Goal: Task Accomplishment & Management: Use online tool/utility

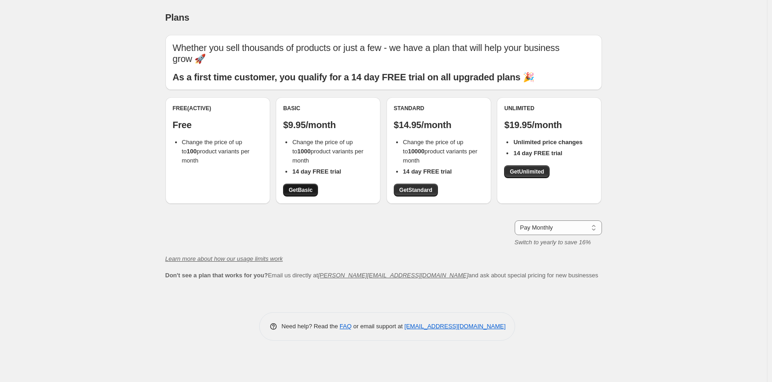
click at [307, 187] on span "Get Basic" at bounding box center [301, 190] width 24 height 7
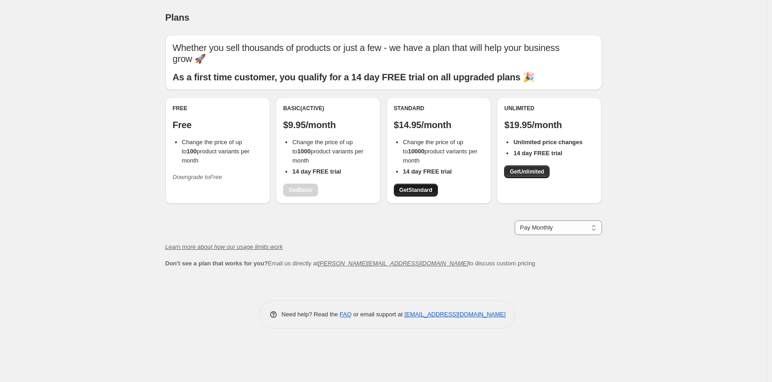
click at [428, 188] on span "Get Standard" at bounding box center [415, 190] width 33 height 7
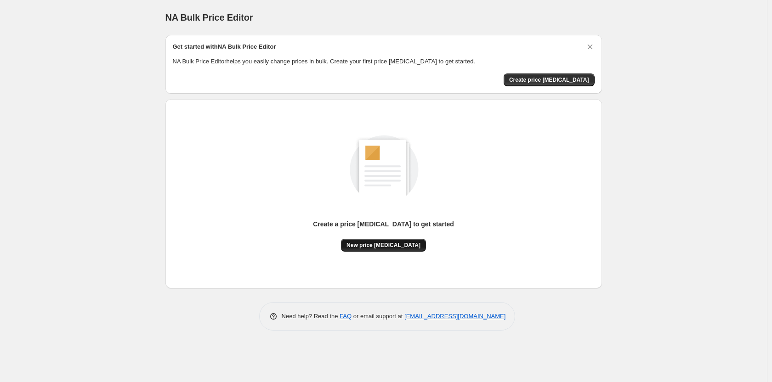
click at [395, 243] on span "New price [MEDICAL_DATA]" at bounding box center [384, 245] width 74 height 7
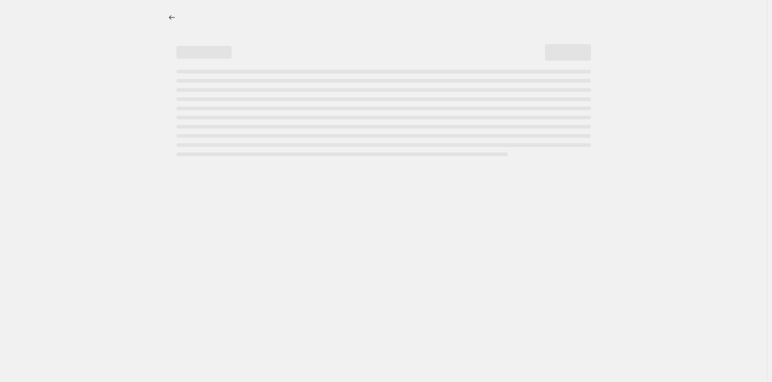
select select "percentage"
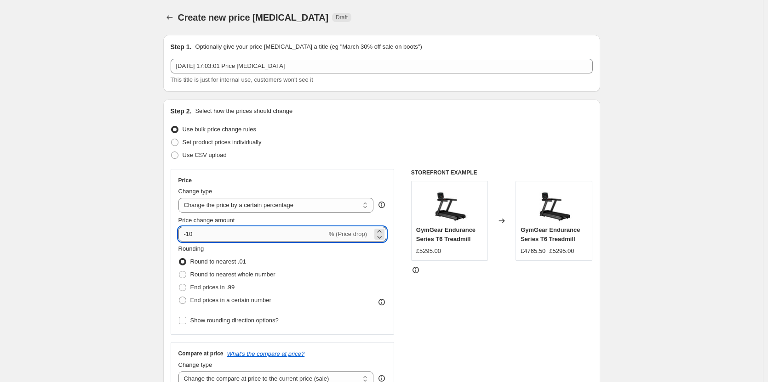
drag, startPoint x: 188, startPoint y: 236, endPoint x: 253, endPoint y: 229, distance: 64.7
click at [253, 229] on input "-10" at bounding box center [252, 234] width 148 height 15
type input "-63"
click at [183, 289] on span at bounding box center [182, 287] width 7 height 7
click at [179, 285] on input "End prices in .99" at bounding box center [179, 284] width 0 height 0
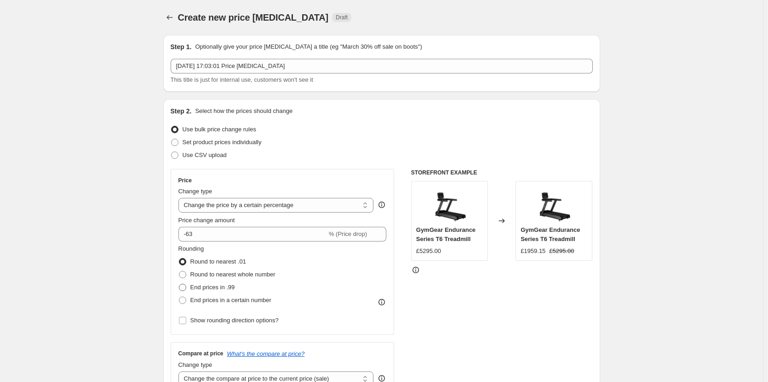
radio input "true"
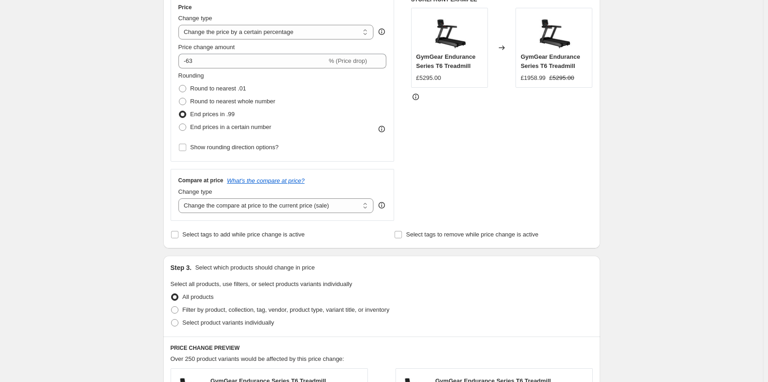
scroll to position [46, 0]
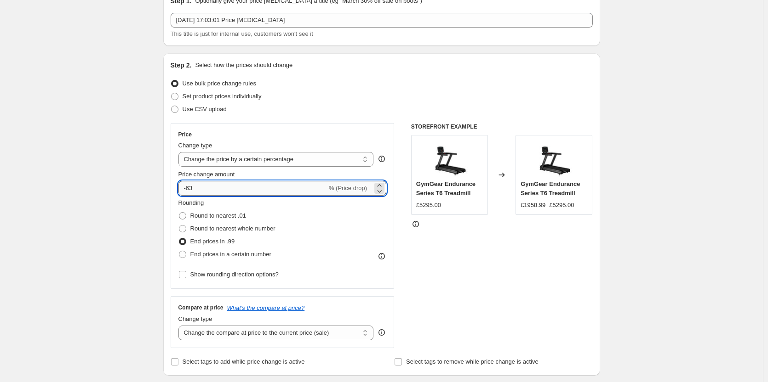
drag, startPoint x: 193, startPoint y: 192, endPoint x: 214, endPoint y: 190, distance: 21.2
click at [214, 190] on input "-63" at bounding box center [252, 188] width 148 height 15
type input "-60"
click at [506, 248] on div "STOREFRONT EXAMPLE GymGear Endurance Series T6 Treadmill £5295.00 Changed to Gy…" at bounding box center [502, 235] width 182 height 225
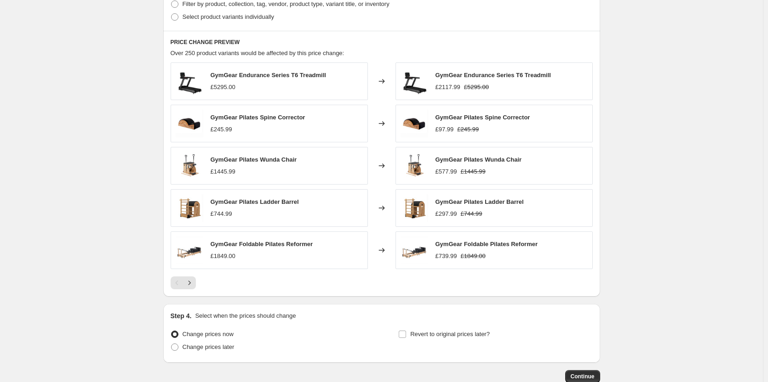
scroll to position [536, 0]
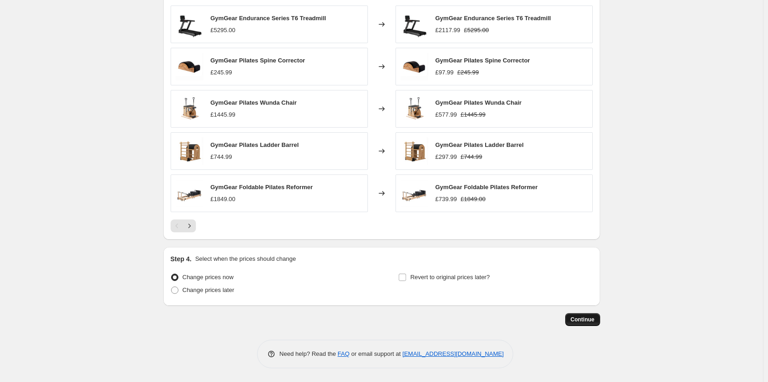
click at [592, 320] on span "Continue" at bounding box center [582, 319] width 24 height 7
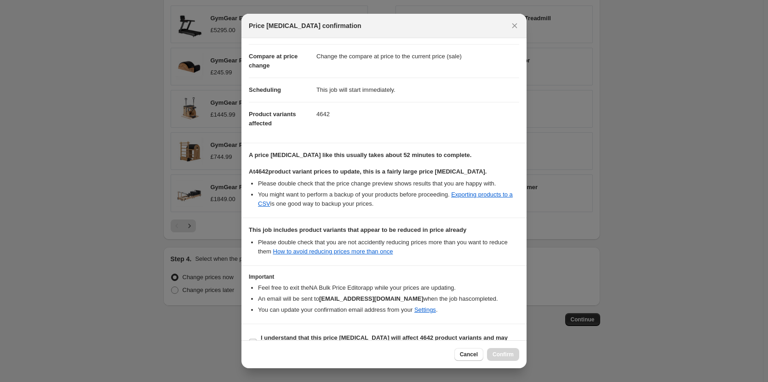
scroll to position [64, 0]
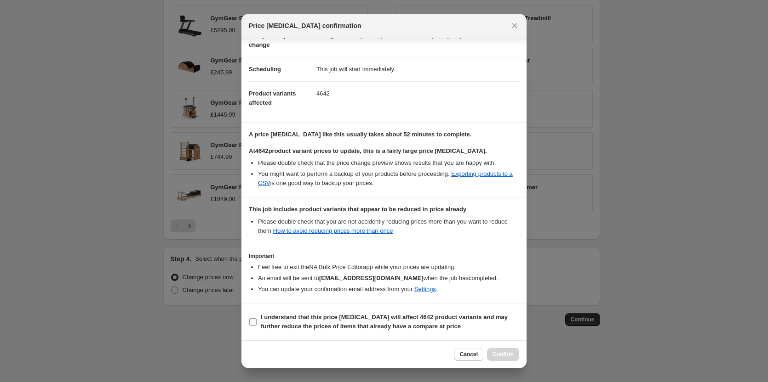
click at [256, 319] on input "I understand that this price [MEDICAL_DATA] will affect 4642 product variants a…" at bounding box center [252, 322] width 7 height 7
checkbox input "true"
click at [508, 354] on span "Confirm" at bounding box center [502, 354] width 21 height 7
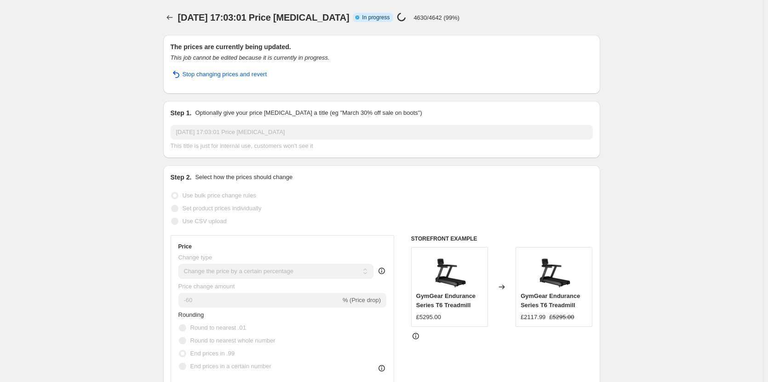
select select "percentage"
